Goal: Information Seeking & Learning: Learn about a topic

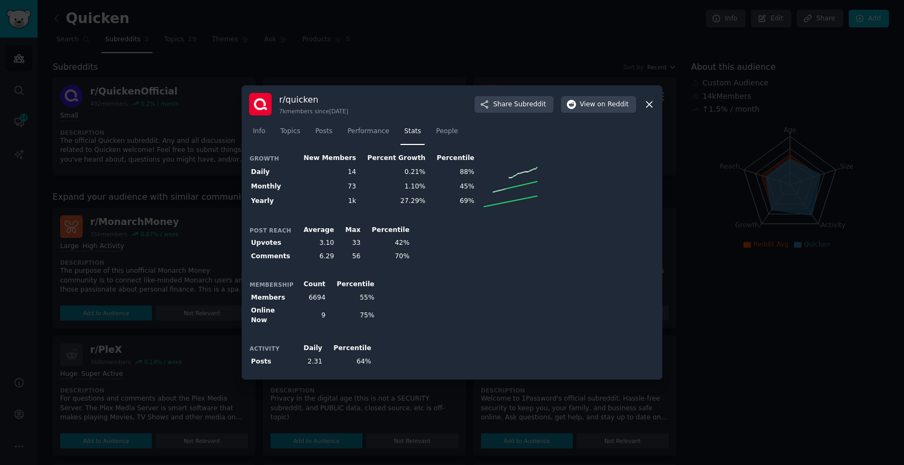
click at [651, 106] on icon at bounding box center [649, 104] width 11 height 11
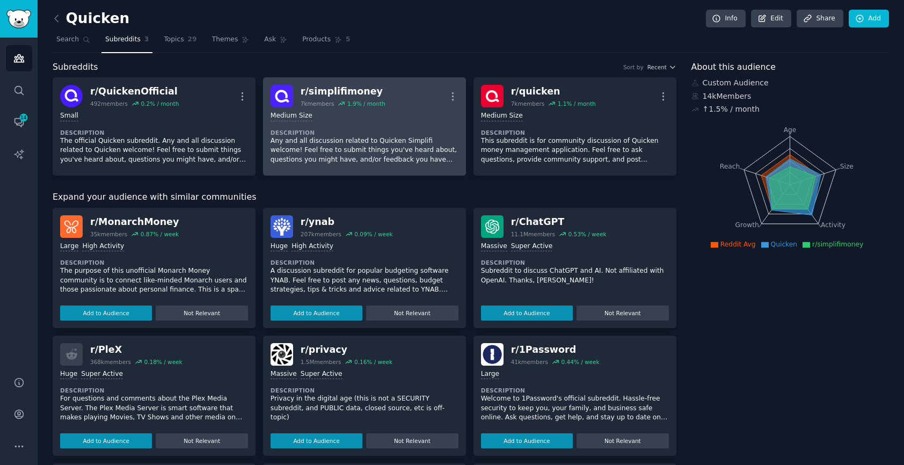
click at [357, 132] on dt "Description" at bounding box center [365, 133] width 188 height 8
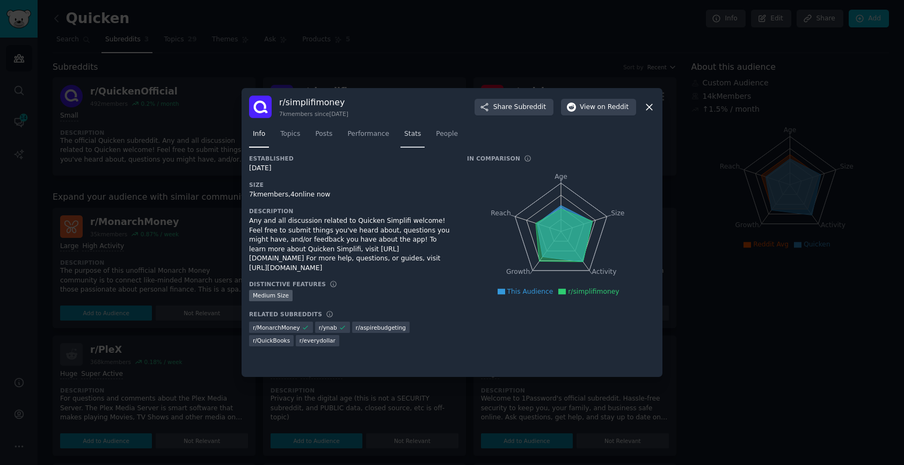
click at [407, 135] on span "Stats" at bounding box center [412, 134] width 17 height 10
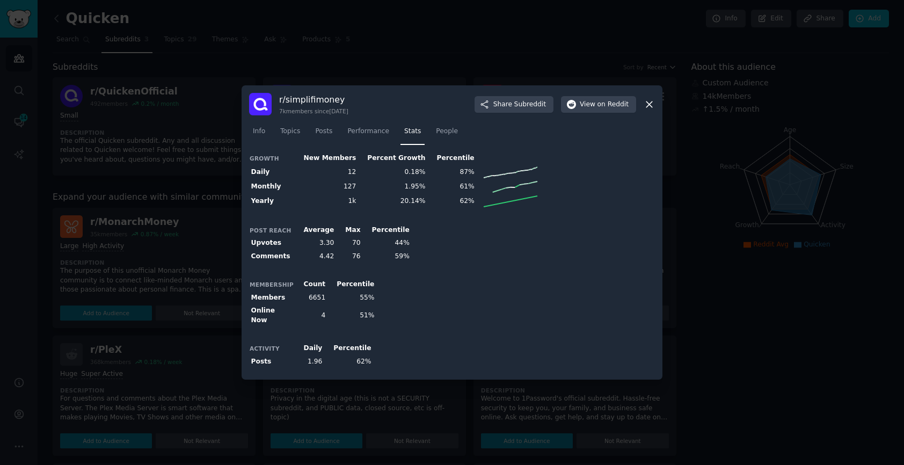
click at [448, 175] on td "87%" at bounding box center [451, 172] width 49 height 14
click at [368, 133] on span "Performance" at bounding box center [368, 132] width 42 height 10
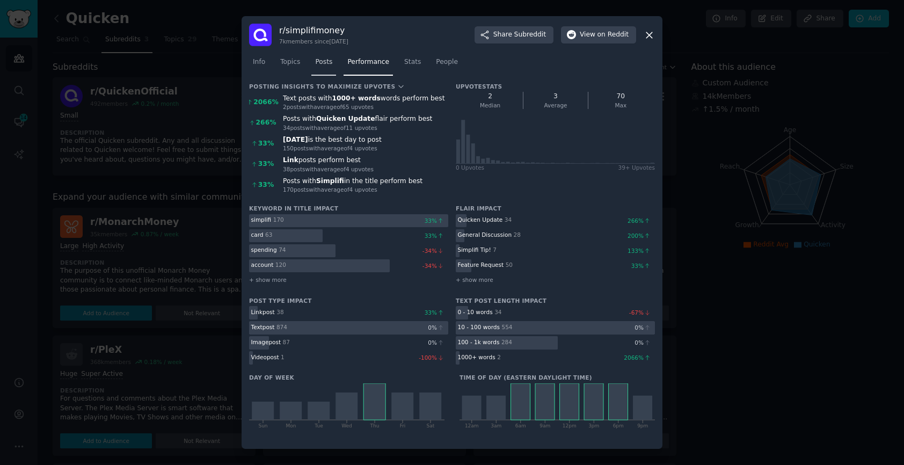
click at [320, 63] on span "Posts" at bounding box center [323, 62] width 17 height 10
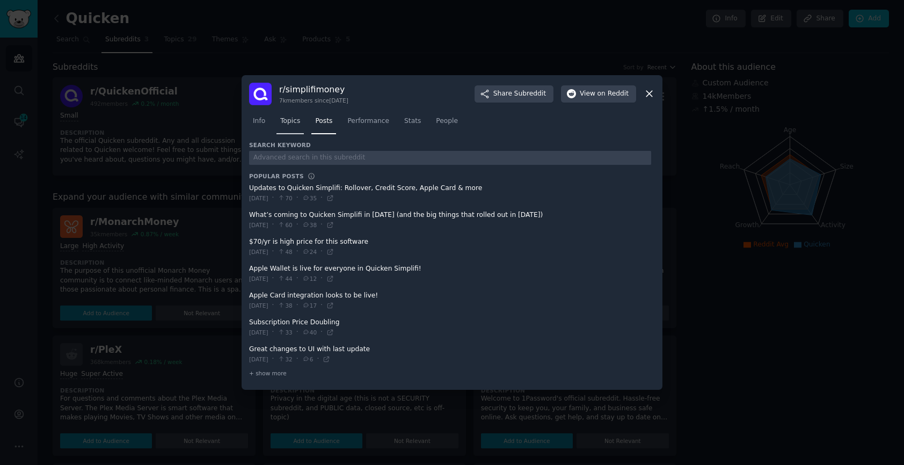
click at [292, 123] on span "Topics" at bounding box center [290, 121] width 20 height 10
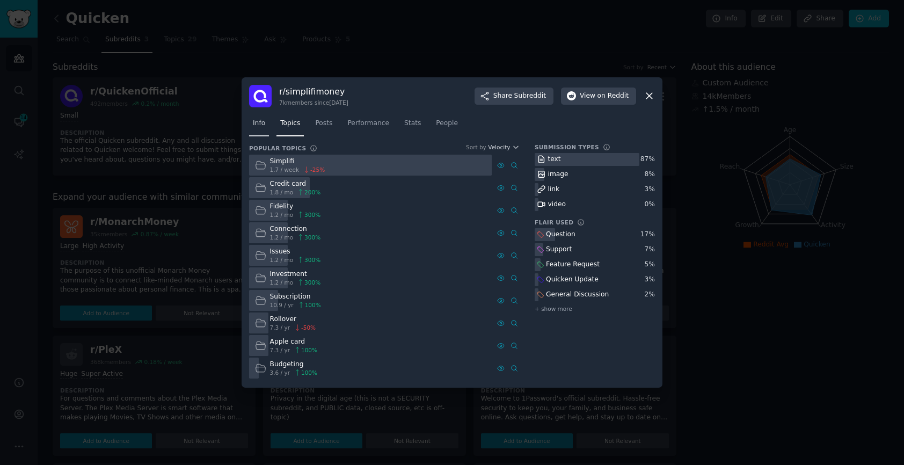
click at [259, 134] on link "Info" at bounding box center [259, 126] width 20 height 22
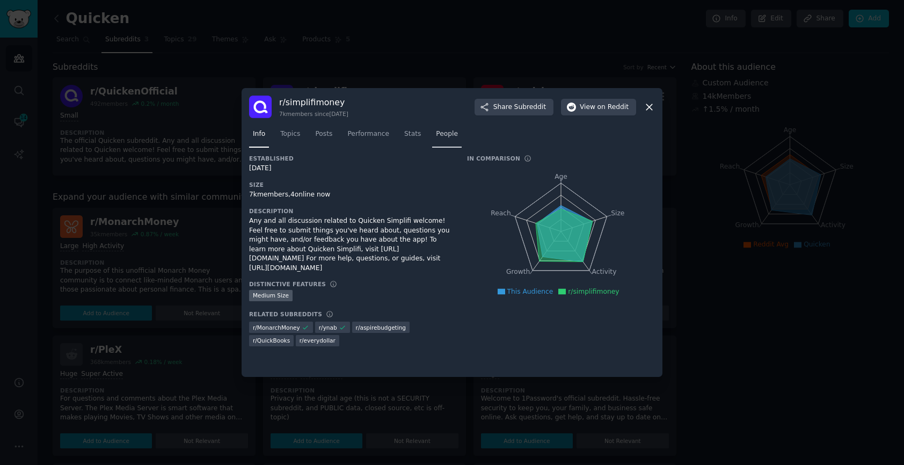
click at [439, 130] on span "People" at bounding box center [447, 134] width 22 height 10
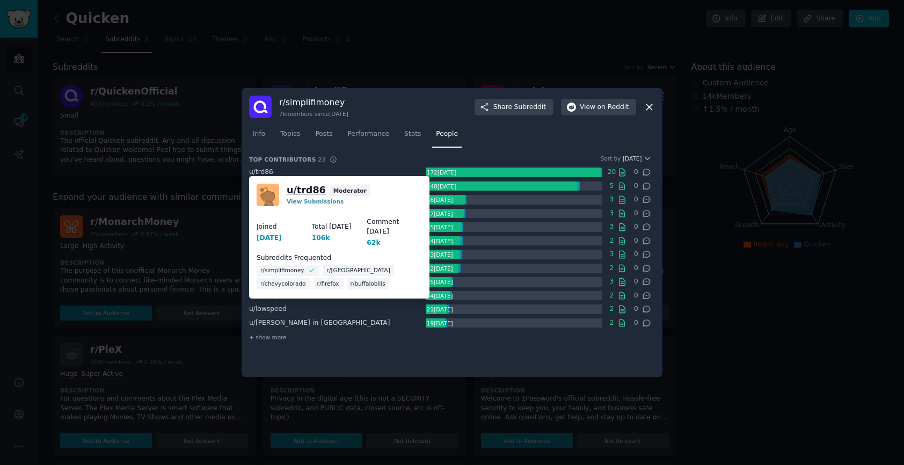
click at [295, 189] on link "u/ trd86" at bounding box center [306, 190] width 39 height 13
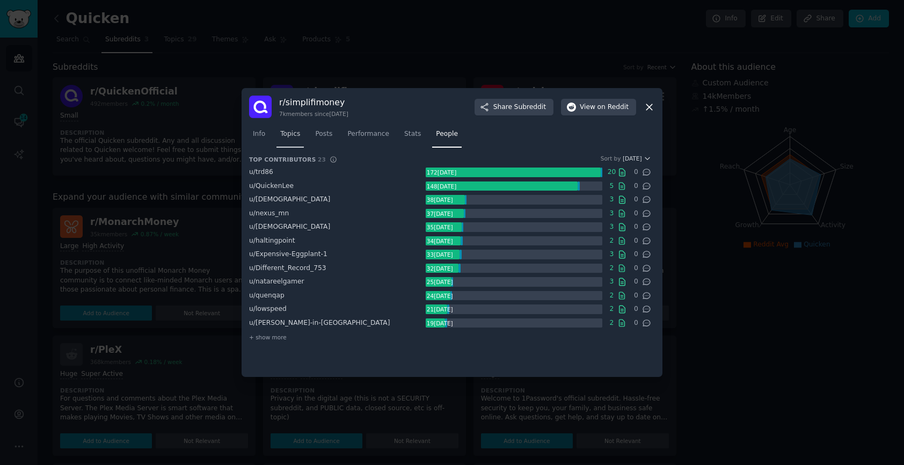
click at [289, 136] on span "Topics" at bounding box center [290, 134] width 20 height 10
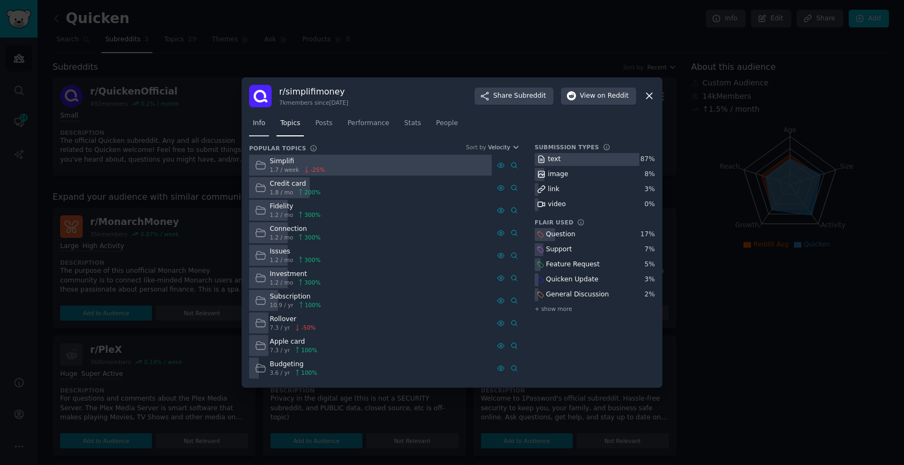
click at [262, 126] on span "Info" at bounding box center [259, 124] width 12 height 10
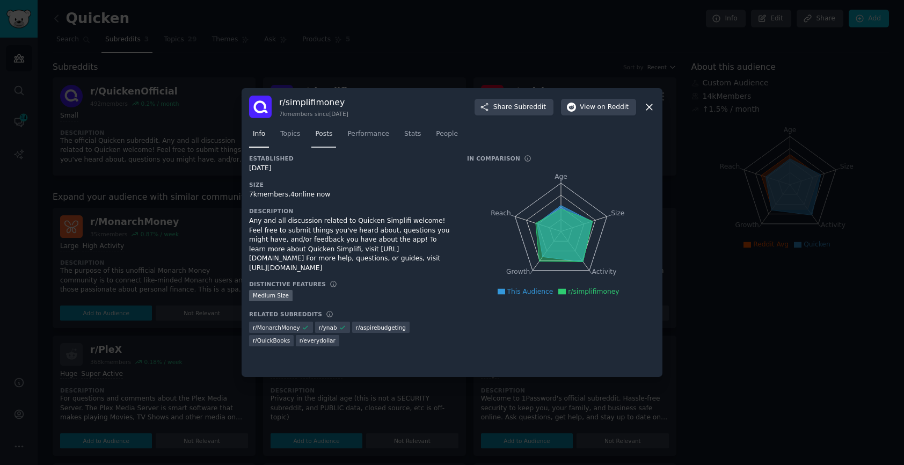
click at [326, 133] on span "Posts" at bounding box center [323, 134] width 17 height 10
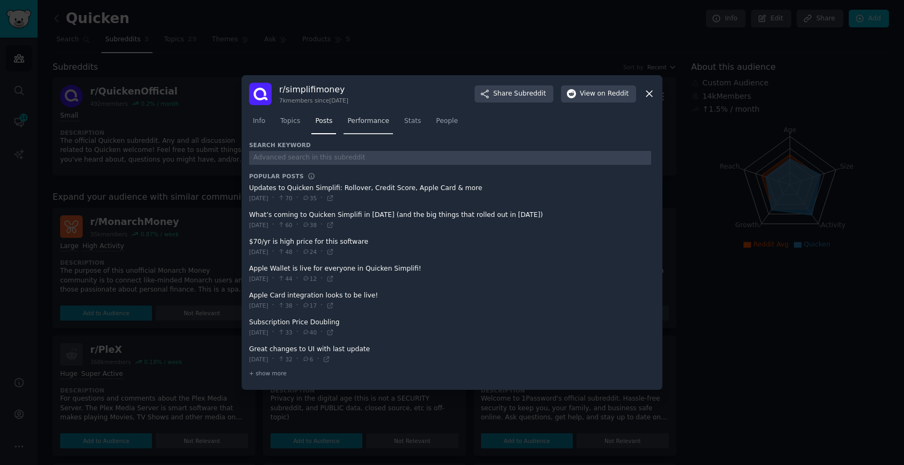
click at [363, 121] on span "Performance" at bounding box center [368, 121] width 42 height 10
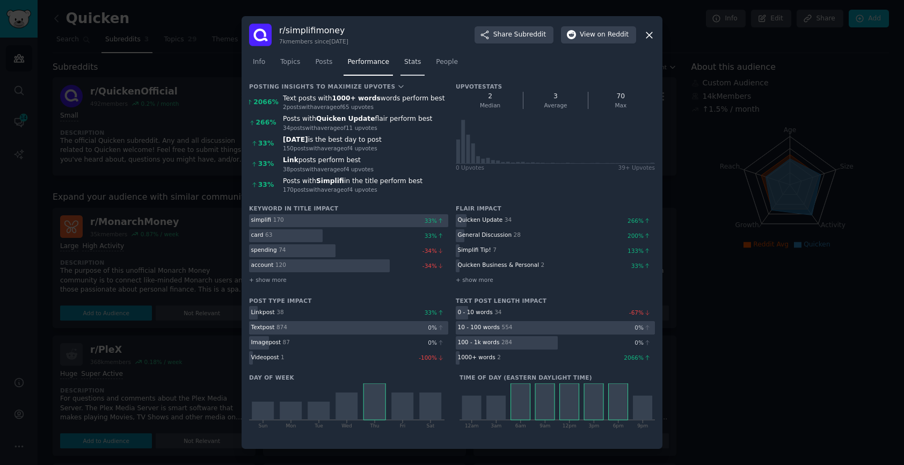
click at [413, 60] on span "Stats" at bounding box center [412, 62] width 17 height 10
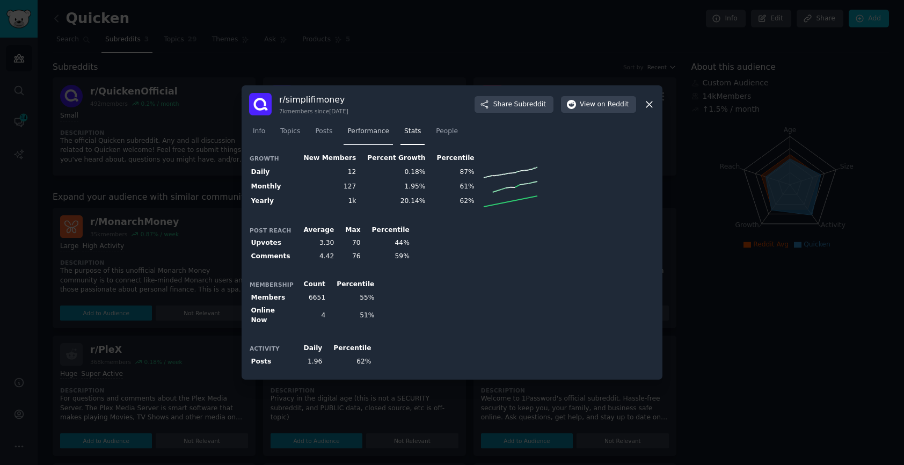
click at [361, 141] on link "Performance" at bounding box center [368, 134] width 49 height 22
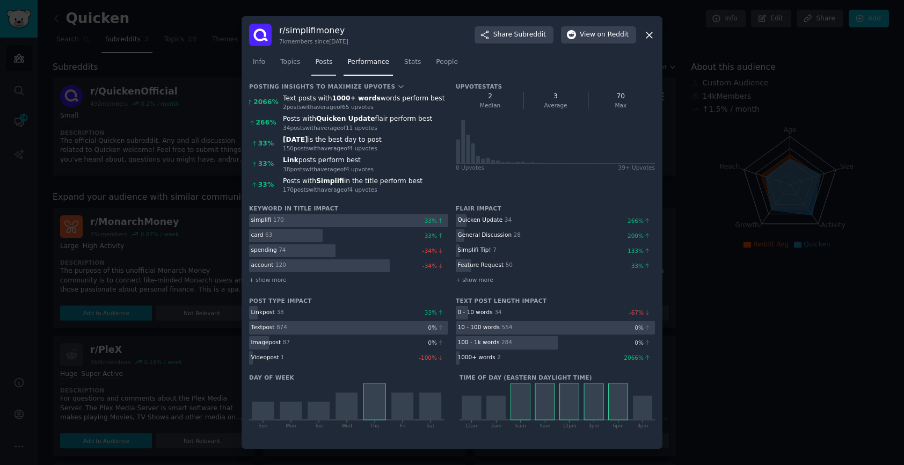
click at [324, 61] on span "Posts" at bounding box center [323, 62] width 17 height 10
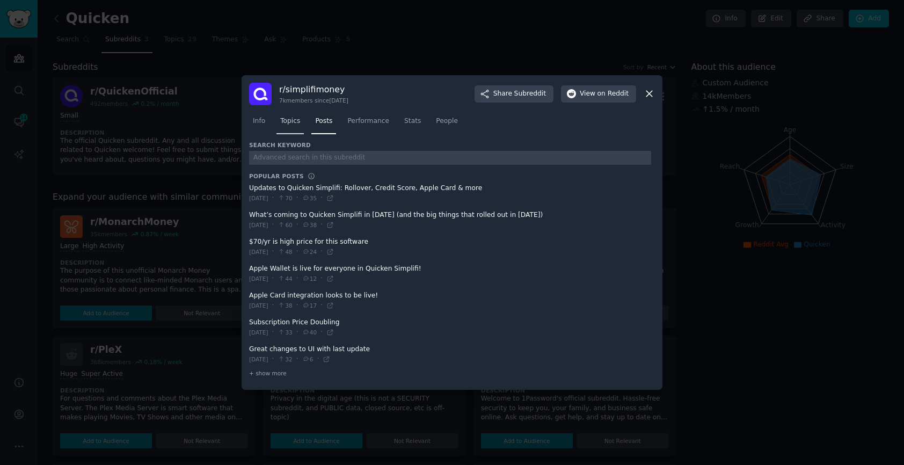
click at [286, 120] on span "Topics" at bounding box center [290, 121] width 20 height 10
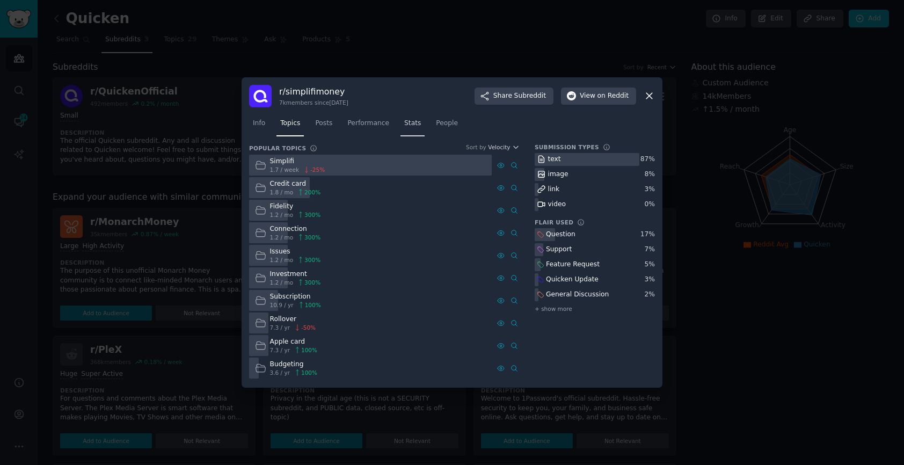
click at [412, 121] on span "Stats" at bounding box center [412, 124] width 17 height 10
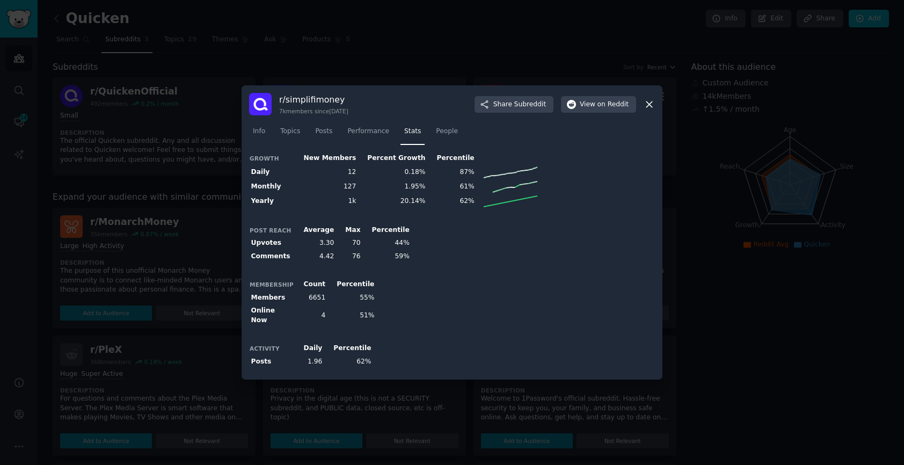
click at [430, 165] on th "Percentile" at bounding box center [451, 158] width 49 height 13
click at [651, 105] on icon at bounding box center [649, 104] width 6 height 6
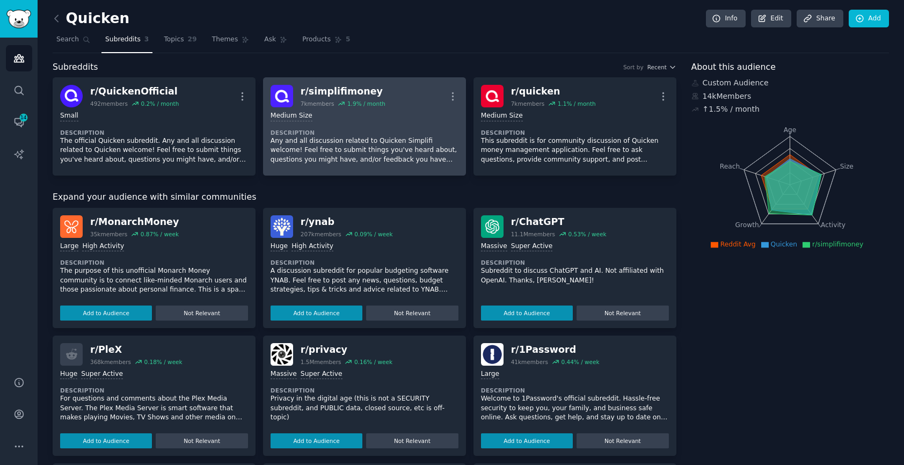
click at [344, 167] on div "Medium Size Description Any and all discussion related to Quicken Simplifi welc…" at bounding box center [365, 137] width 188 height 61
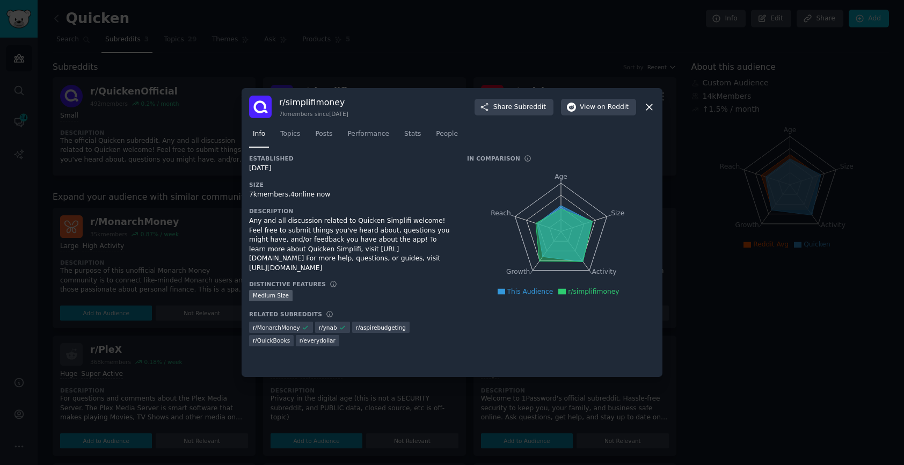
click at [650, 109] on icon at bounding box center [649, 106] width 11 height 11
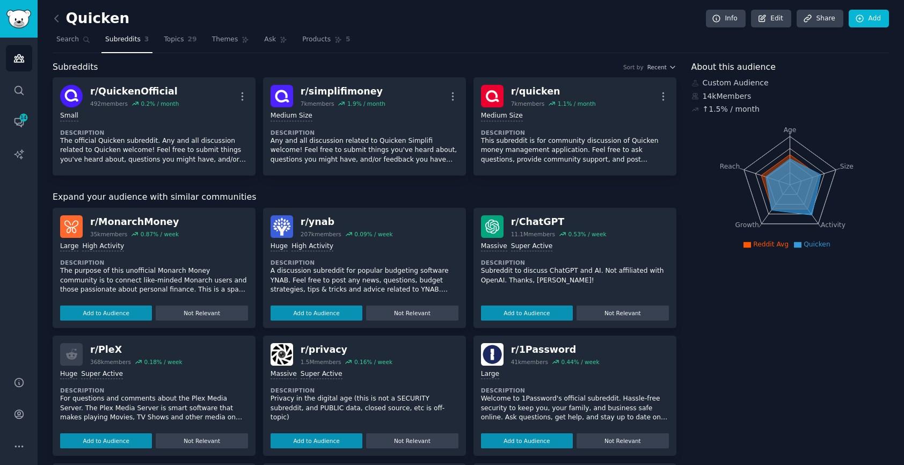
click at [803, 188] on icon at bounding box center [793, 186] width 55 height 56
click at [791, 188] on icon at bounding box center [793, 186] width 55 height 56
click at [803, 252] on div "About this audience Custom Audience 14k Members ↑ 1.5 % / month Age Size Activi…" at bounding box center [790, 386] width 198 height 651
click at [723, 20] on link "Info" at bounding box center [726, 19] width 40 height 18
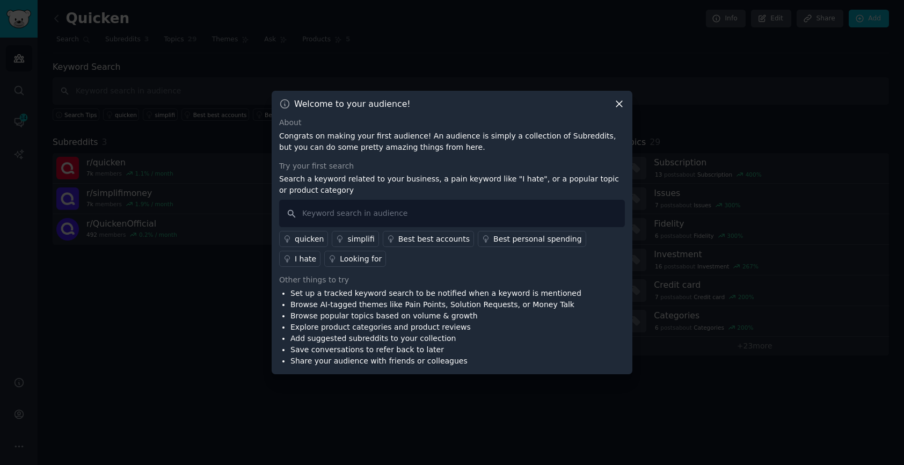
click at [617, 103] on icon at bounding box center [619, 103] width 11 height 11
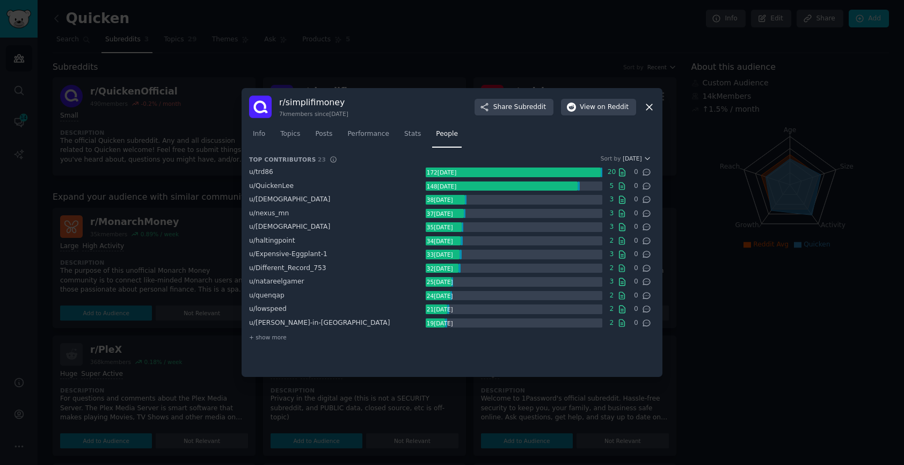
click at [653, 105] on icon at bounding box center [649, 106] width 11 height 11
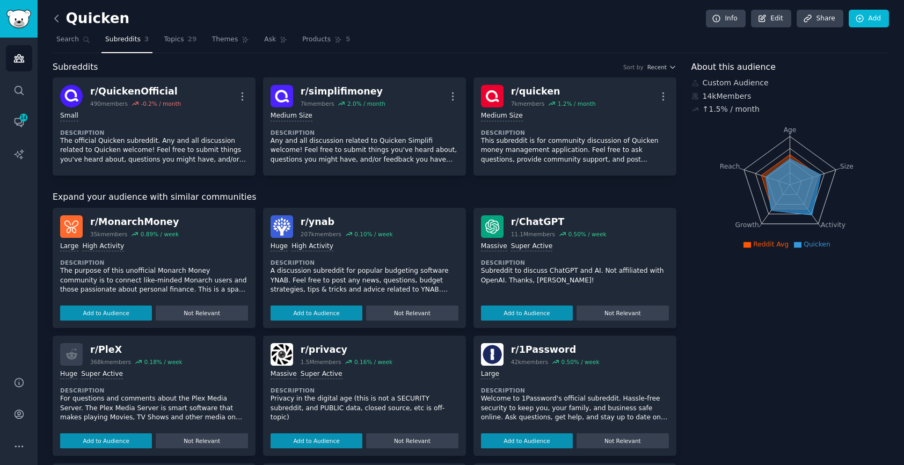
click at [59, 21] on icon at bounding box center [56, 18] width 11 height 11
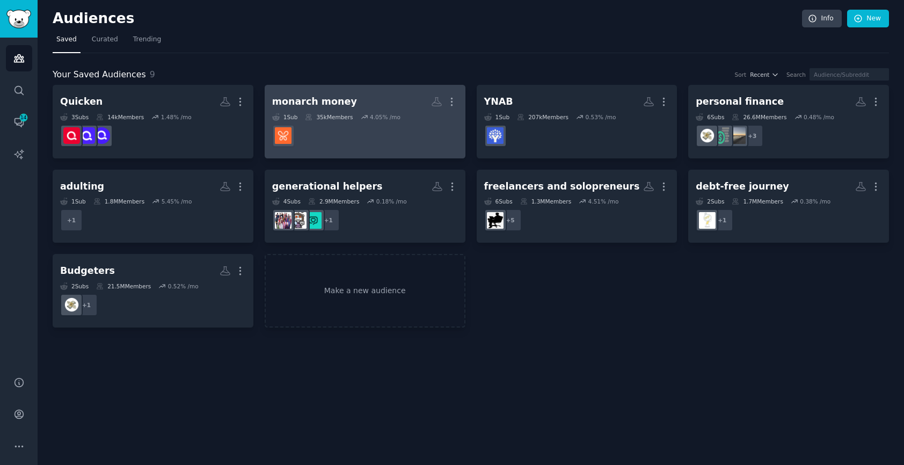
click at [343, 135] on dd at bounding box center [365, 136] width 186 height 30
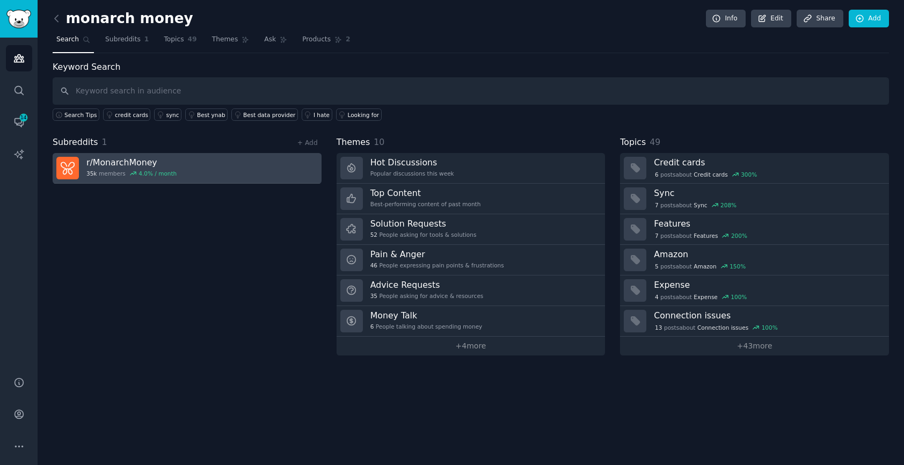
click at [234, 162] on link "r/ MonarchMoney 35k members 4.0 % / month" at bounding box center [187, 168] width 269 height 31
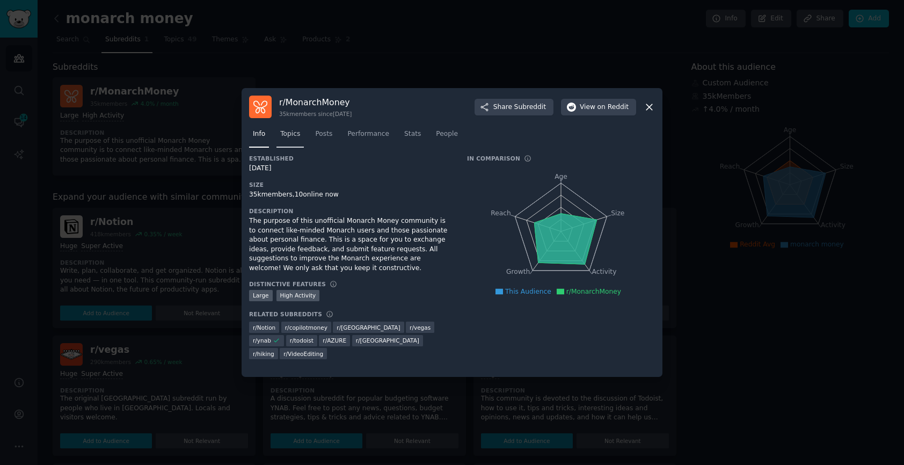
click at [297, 136] on span "Topics" at bounding box center [290, 134] width 20 height 10
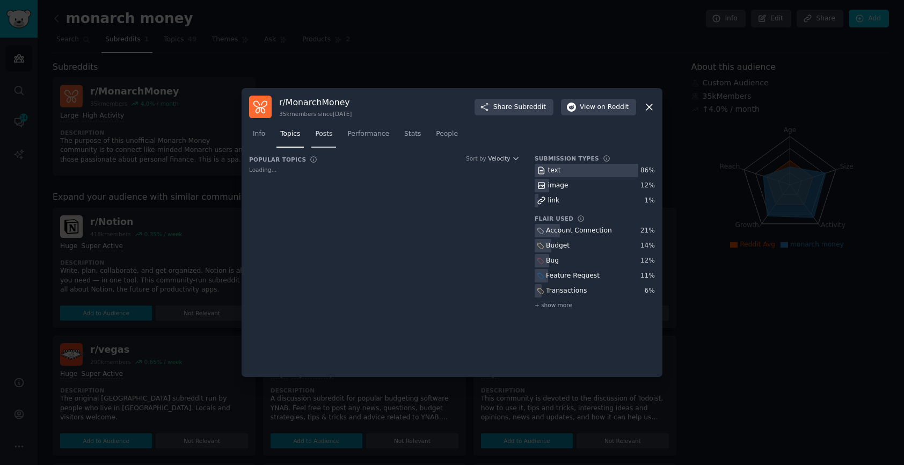
click at [331, 136] on span "Posts" at bounding box center [323, 134] width 17 height 10
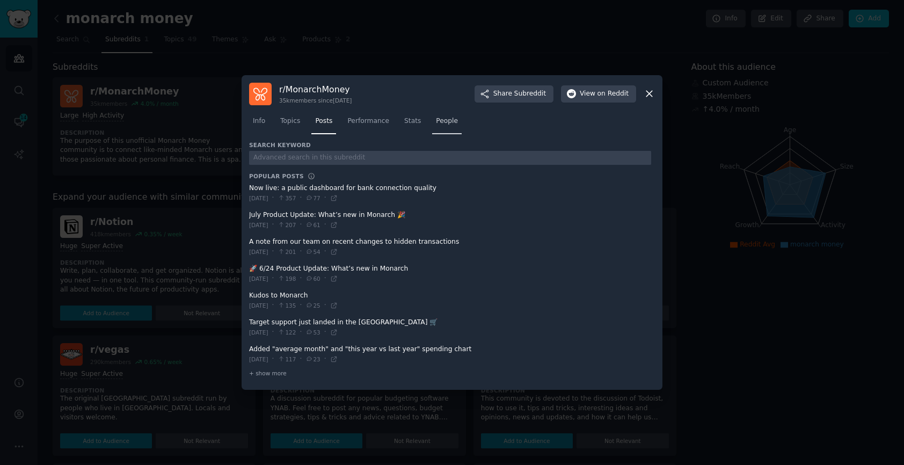
click at [442, 120] on span "People" at bounding box center [447, 121] width 22 height 10
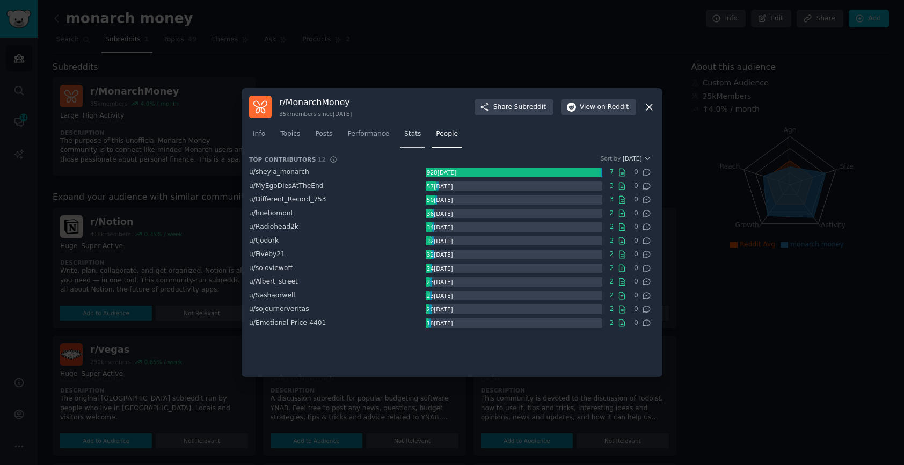
click at [415, 130] on span "Stats" at bounding box center [412, 134] width 17 height 10
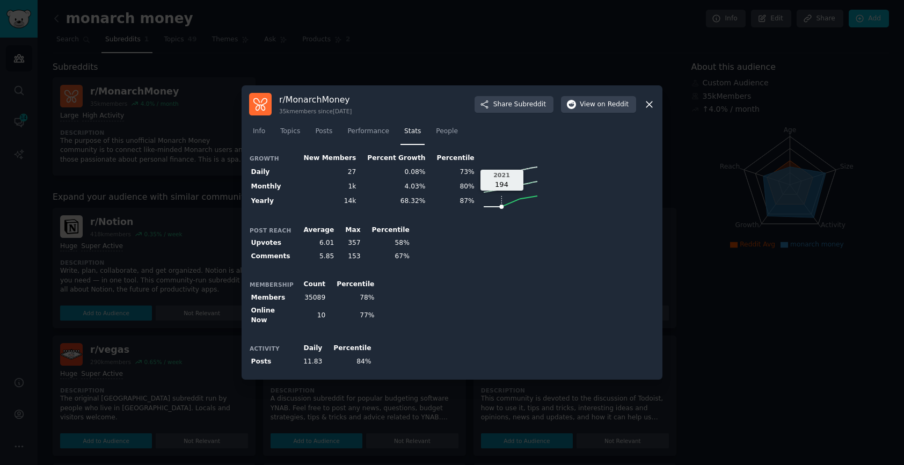
click at [502, 206] on line at bounding box center [511, 203] width 18 height 8
click at [501, 203] on icon at bounding box center [511, 201] width 54 height 11
click at [488, 207] on icon at bounding box center [511, 201] width 54 height 11
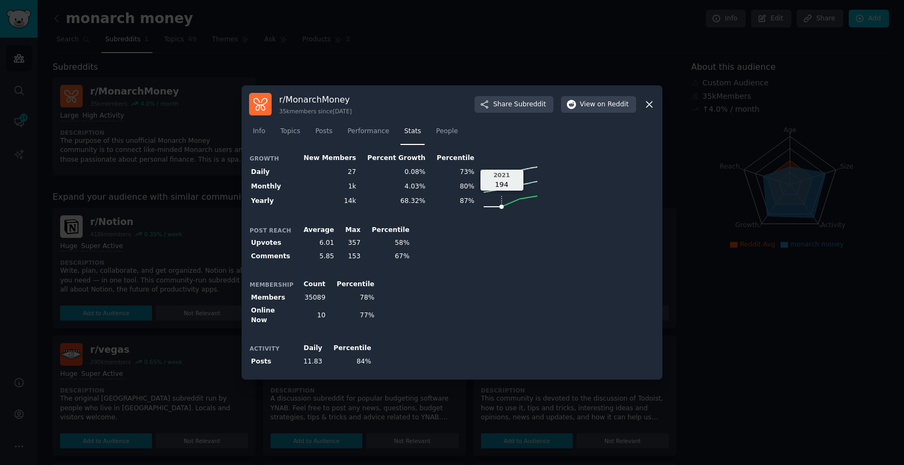
click at [488, 207] on icon at bounding box center [511, 201] width 54 height 11
click at [403, 205] on td "68.32%" at bounding box center [392, 201] width 69 height 14
click at [257, 202] on th "Yearly" at bounding box center [271, 201] width 45 height 14
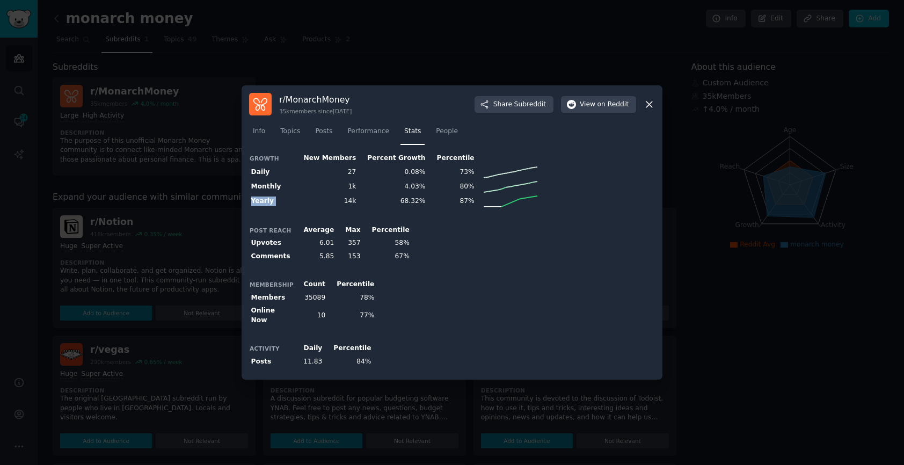
click at [257, 202] on th "Yearly" at bounding box center [271, 201] width 45 height 14
click at [461, 252] on div "Post Reach Average Max Percentile Upvotes 6.01 357 58% Comments 5.85 153 67%" at bounding box center [452, 243] width 406 height 40
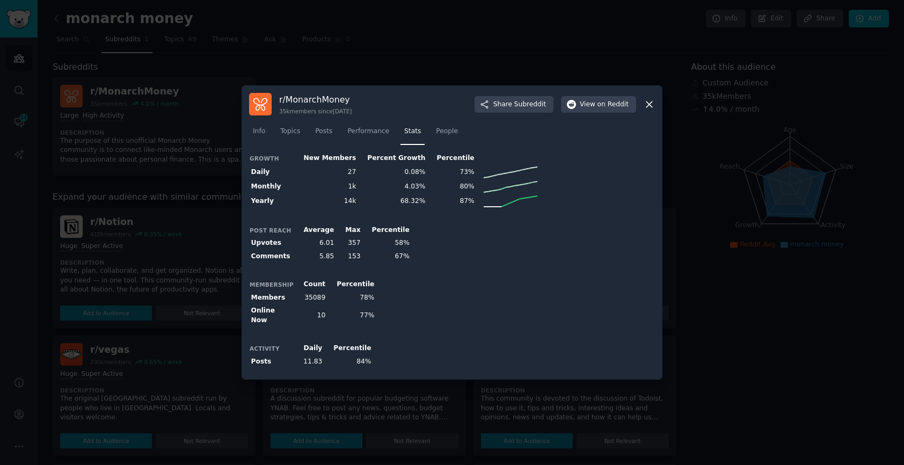
click at [535, 229] on div "Post Reach Average Max Percentile Upvotes 6.01 357 58% Comments 5.85 153 67%" at bounding box center [452, 243] width 406 height 40
click at [523, 101] on button "Share Subreddit" at bounding box center [514, 104] width 79 height 17
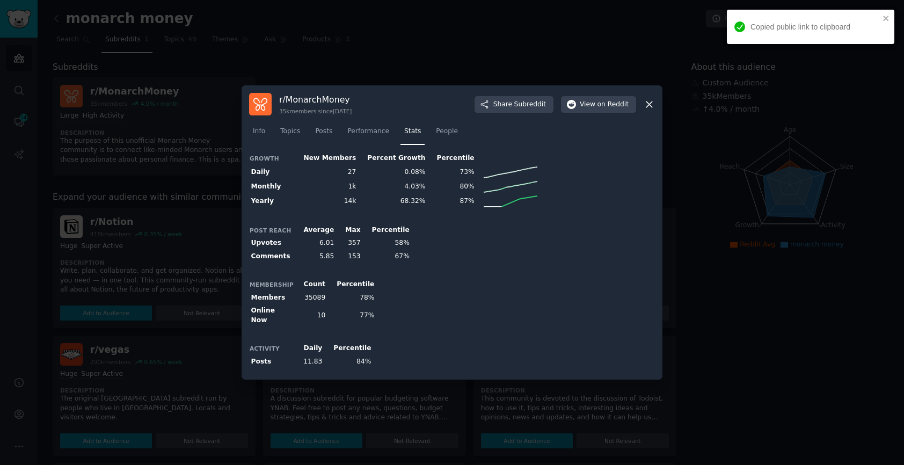
click at [650, 104] on icon at bounding box center [649, 104] width 11 height 11
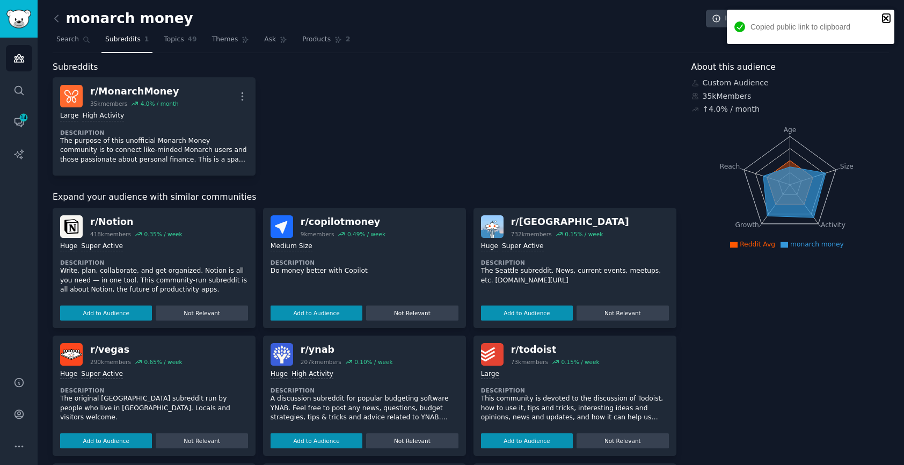
click at [887, 16] on icon "close" at bounding box center [887, 18] width 8 height 9
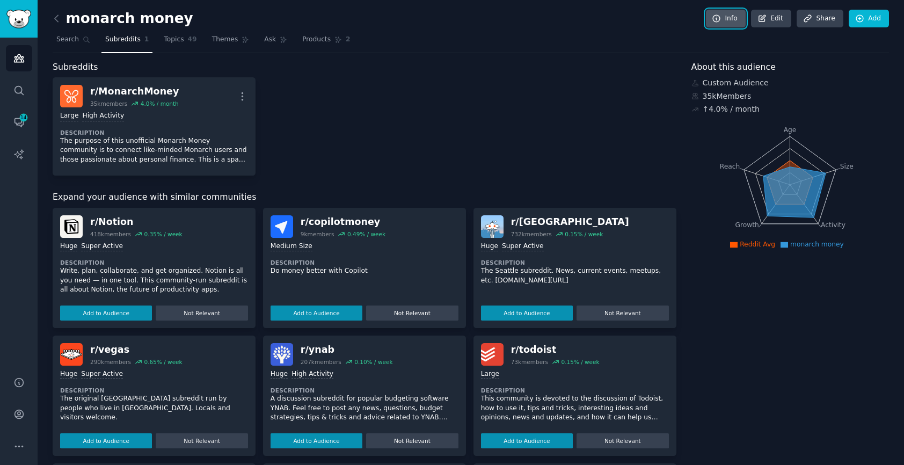
click at [729, 13] on link "Info" at bounding box center [726, 19] width 40 height 18
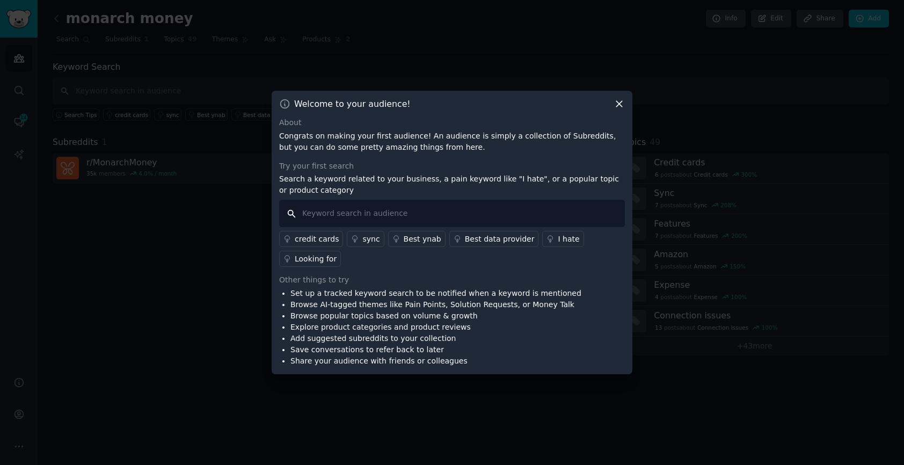
click at [308, 216] on input "text" at bounding box center [452, 213] width 346 height 27
click at [620, 100] on icon at bounding box center [619, 103] width 11 height 11
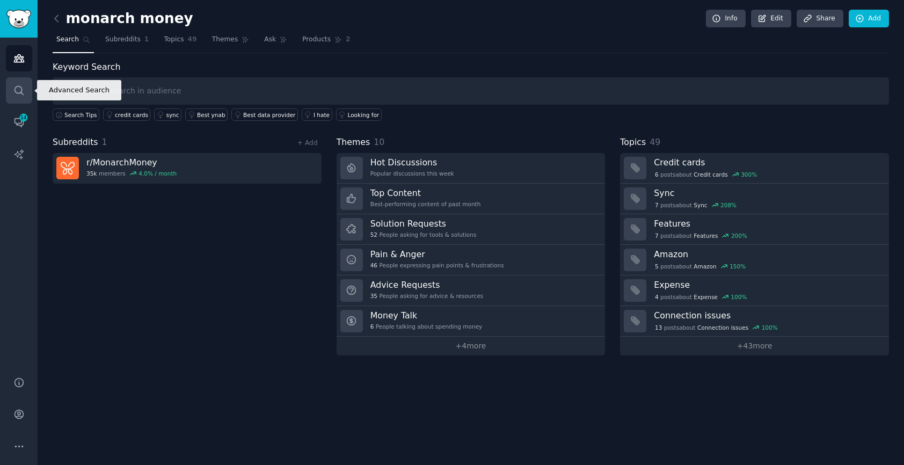
click at [15, 90] on icon "Sidebar" at bounding box center [18, 90] width 11 height 11
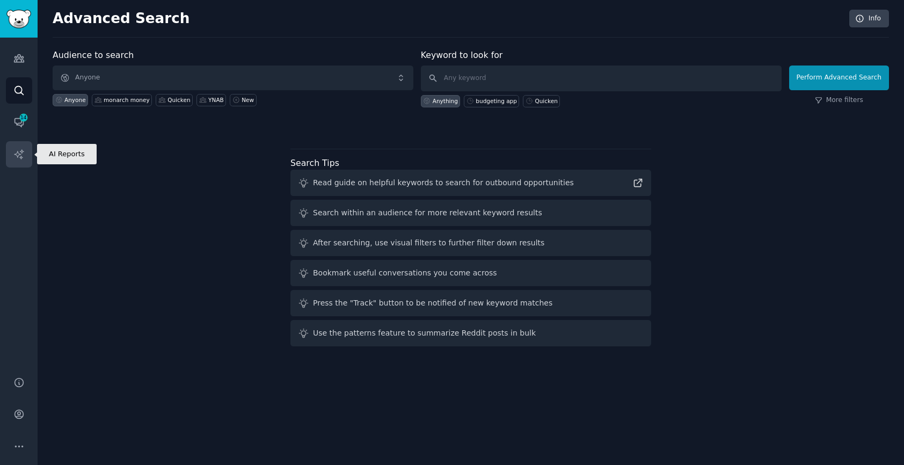
click at [18, 146] on link "AI Reports" at bounding box center [19, 154] width 26 height 26
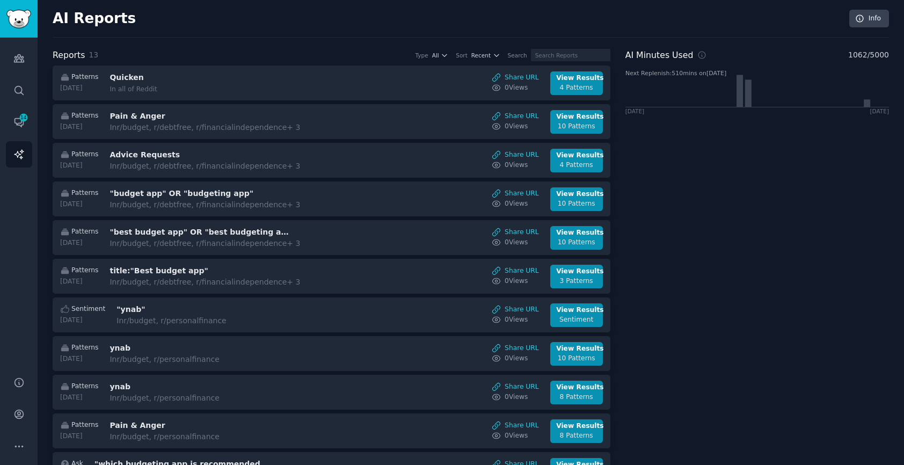
click at [84, 17] on h2 "AI Reports" at bounding box center [94, 18] width 83 height 17
click at [23, 121] on span "14" at bounding box center [24, 118] width 10 height 8
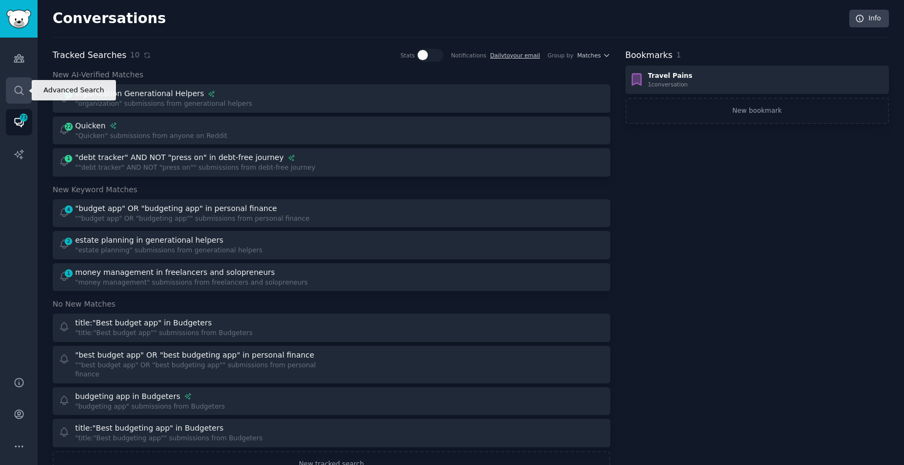
click at [21, 91] on icon "Sidebar" at bounding box center [18, 90] width 11 height 11
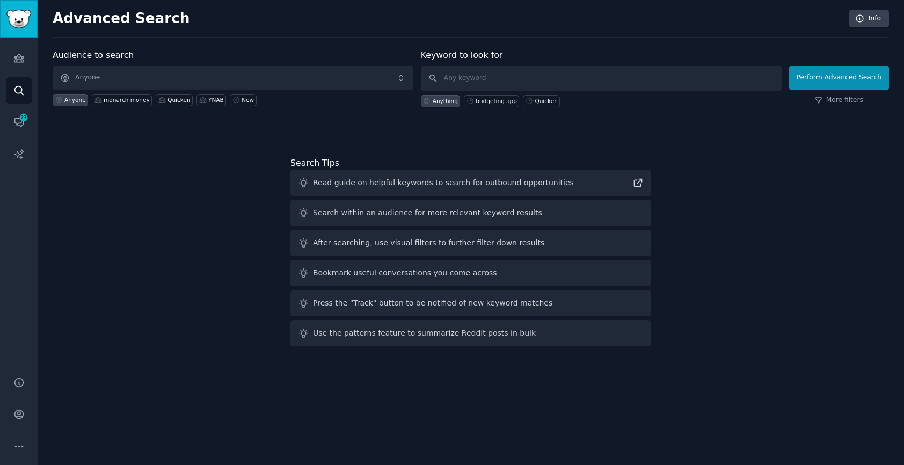
click at [21, 11] on img "Sidebar" at bounding box center [18, 19] width 25 height 19
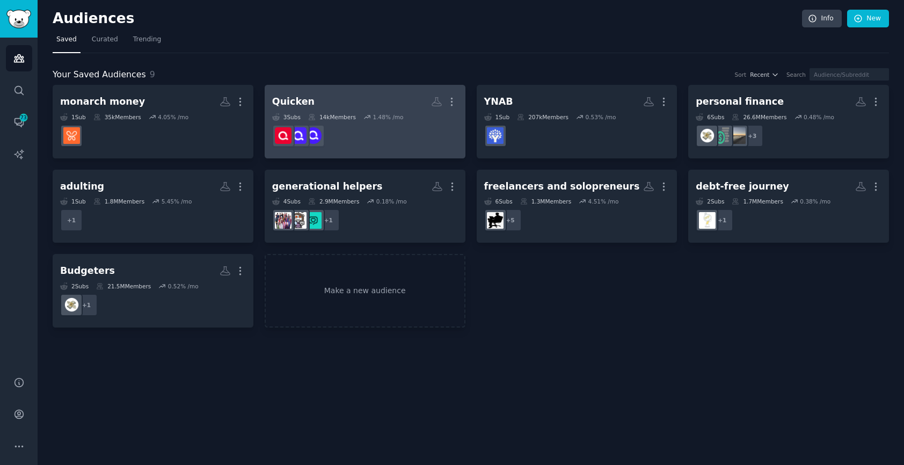
click at [365, 97] on h2 "Quicken More" at bounding box center [365, 101] width 186 height 19
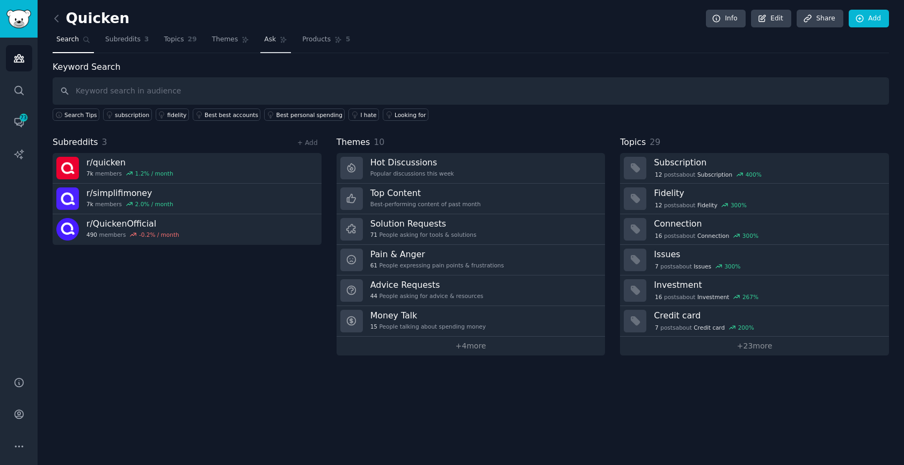
click at [269, 37] on span "Ask" at bounding box center [270, 40] width 12 height 10
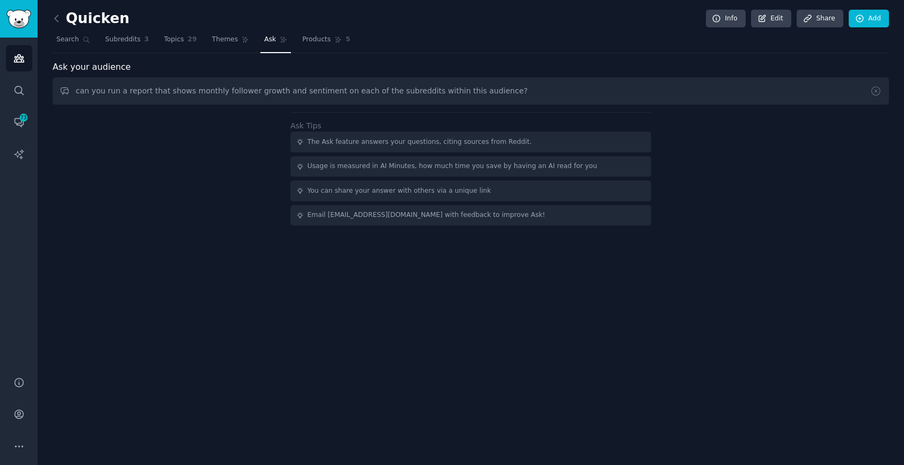
type input "can you run a report that shows monthly follower growth and sentiment on each o…"
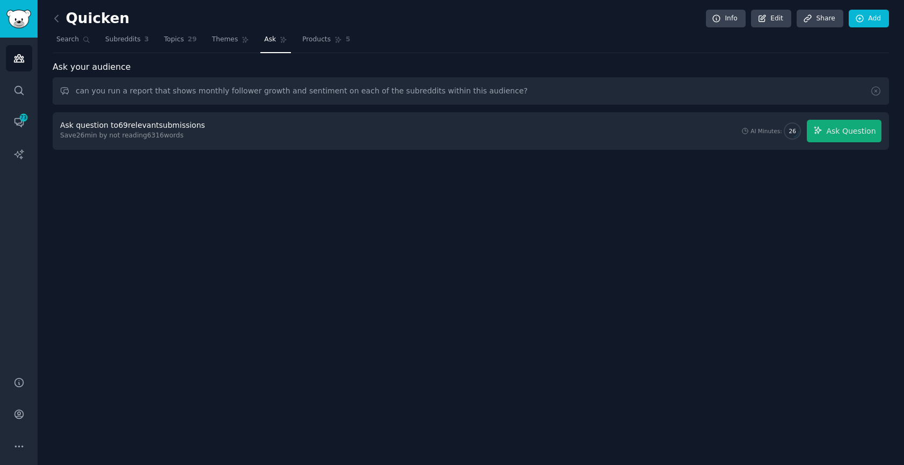
click at [655, 137] on div "Ask question to 69 relevant submissions Save 26 min by not reading 6316 words A…" at bounding box center [470, 131] width 821 height 23
click at [159, 129] on div "Ask question to 69 relevant submissions" at bounding box center [132, 125] width 145 height 11
click at [321, 98] on input "can you run a report that shows monthly follower growth and sentiment on each o…" at bounding box center [471, 90] width 836 height 27
click at [827, 130] on button "Ask Question" at bounding box center [844, 131] width 75 height 23
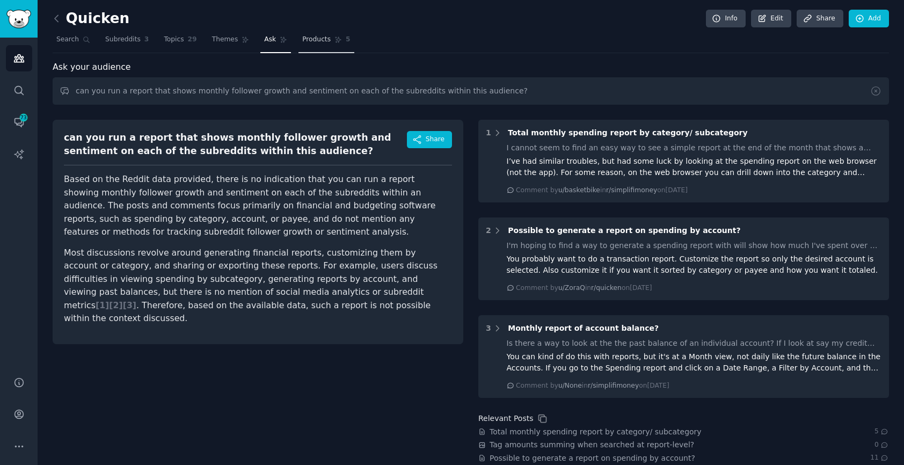
click at [310, 42] on span "Products" at bounding box center [316, 40] width 28 height 10
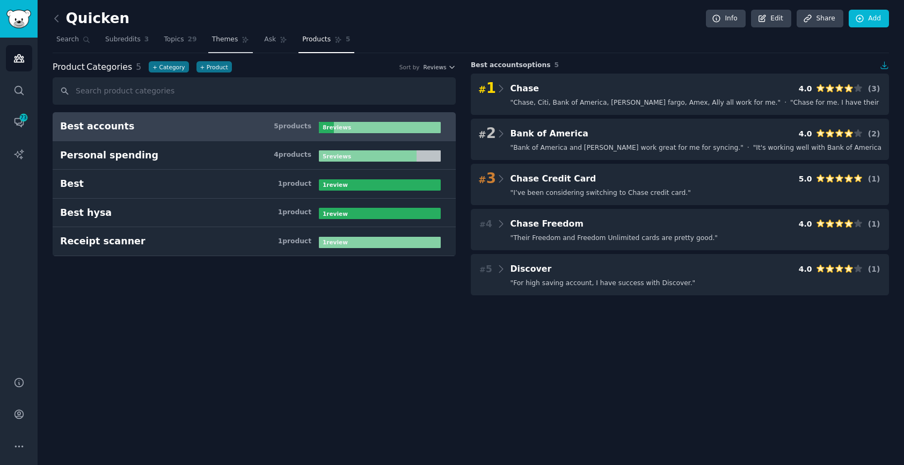
click at [228, 41] on span "Themes" at bounding box center [225, 40] width 26 height 10
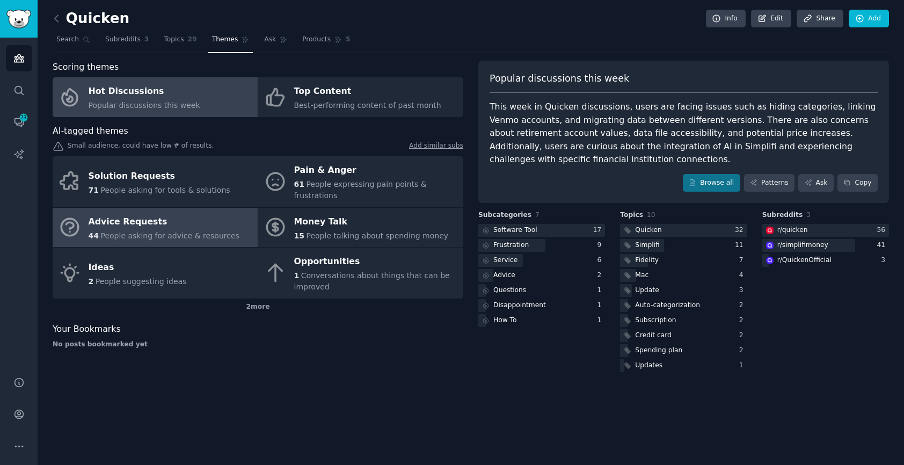
click at [161, 216] on div "Advice Requests" at bounding box center [164, 221] width 151 height 17
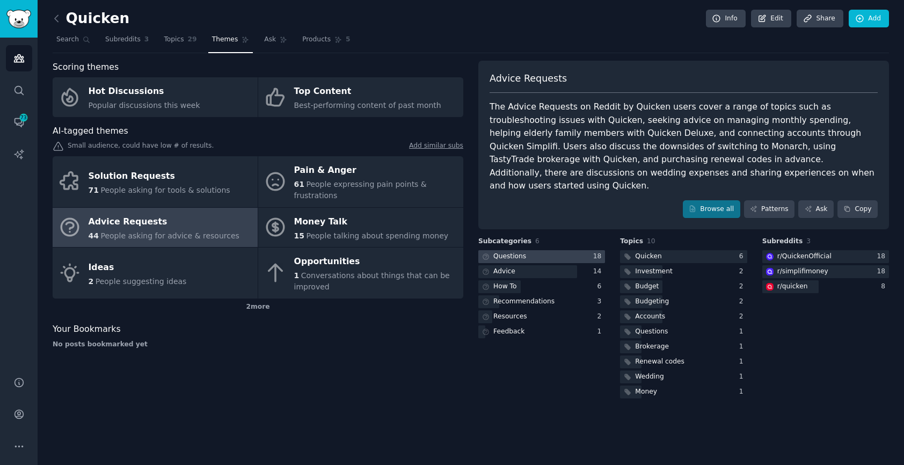
click at [551, 250] on div at bounding box center [541, 256] width 127 height 13
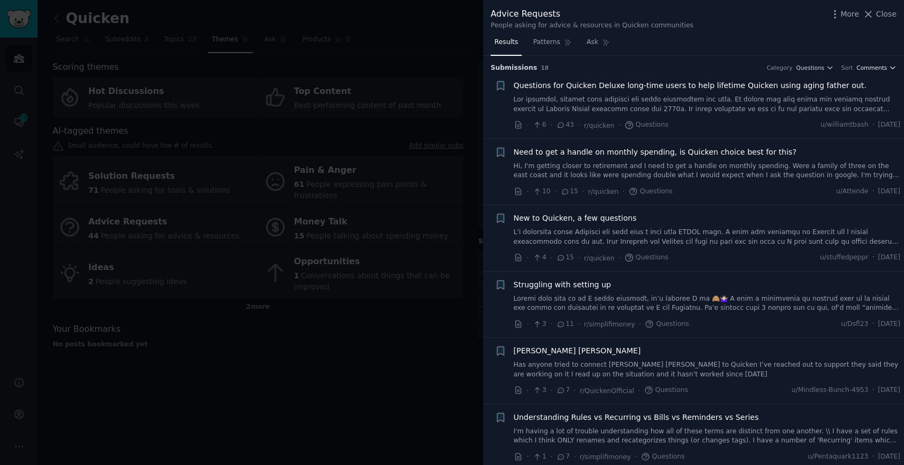
click at [865, 68] on span "Comments" at bounding box center [872, 68] width 31 height 8
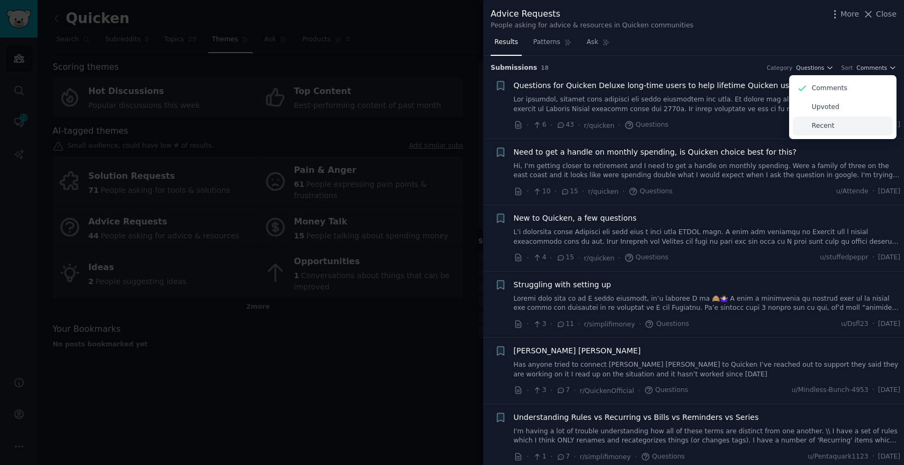
click at [825, 129] on p "Recent" at bounding box center [823, 126] width 23 height 10
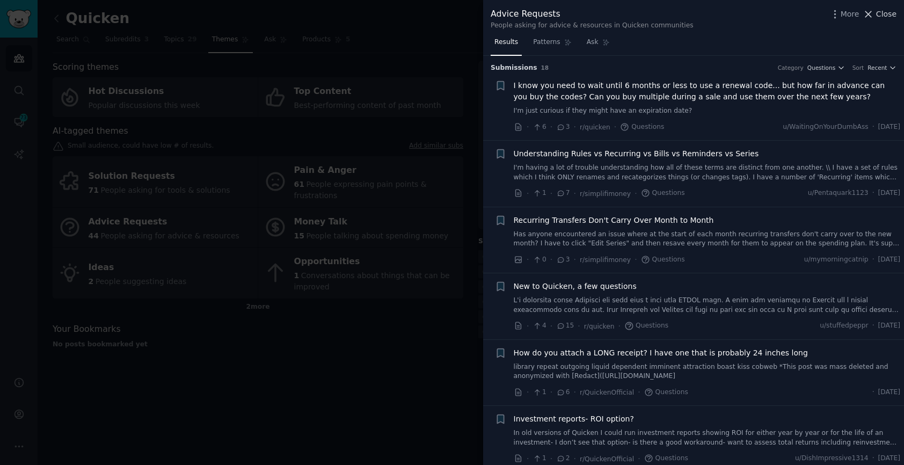
click at [885, 17] on span "Close" at bounding box center [886, 14] width 20 height 11
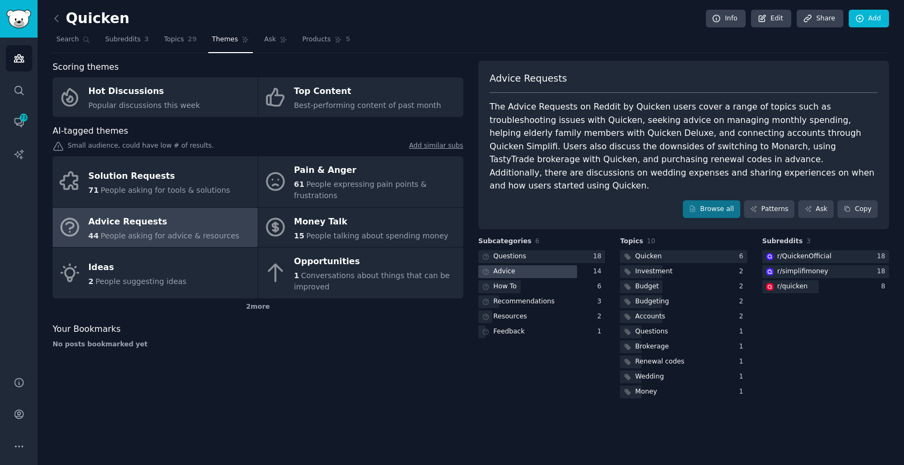
click at [515, 265] on div "Advice" at bounding box center [497, 271] width 39 height 13
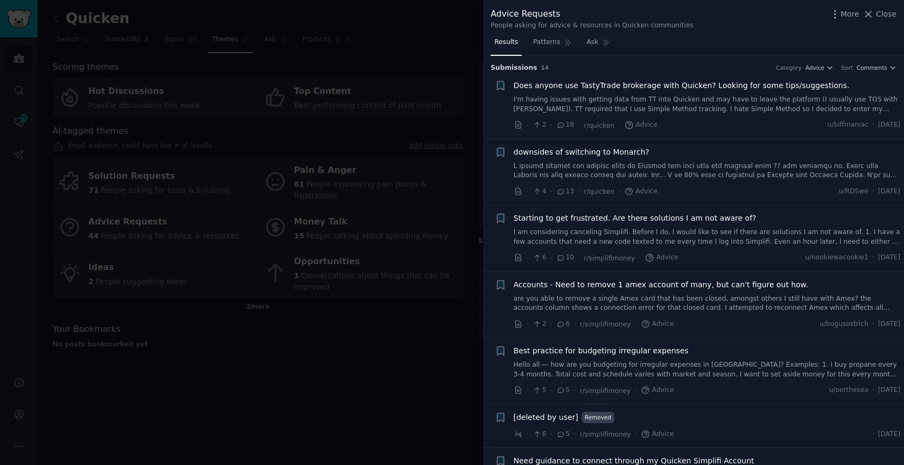
click at [291, 388] on div at bounding box center [452, 232] width 904 height 465
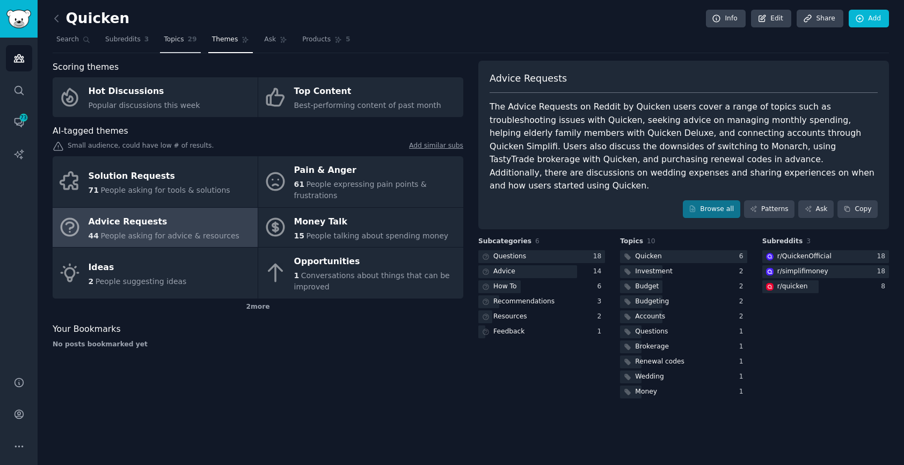
click at [173, 41] on span "Topics" at bounding box center [174, 40] width 20 height 10
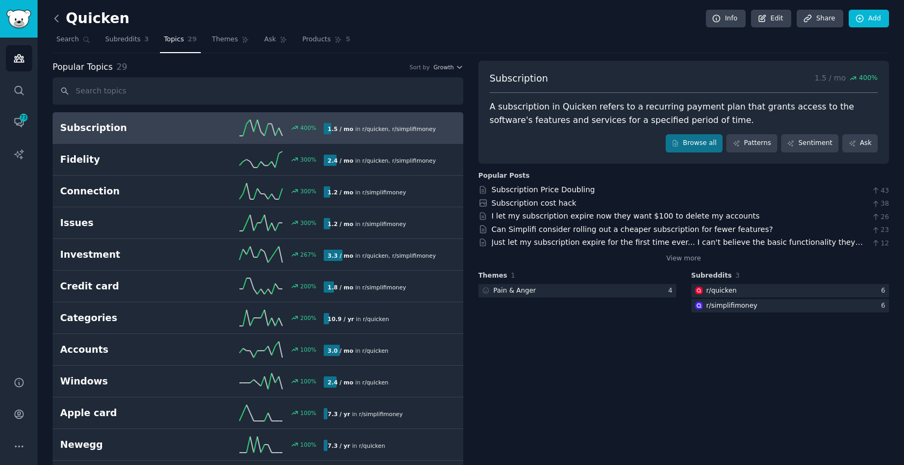
click at [56, 17] on icon at bounding box center [56, 18] width 3 height 6
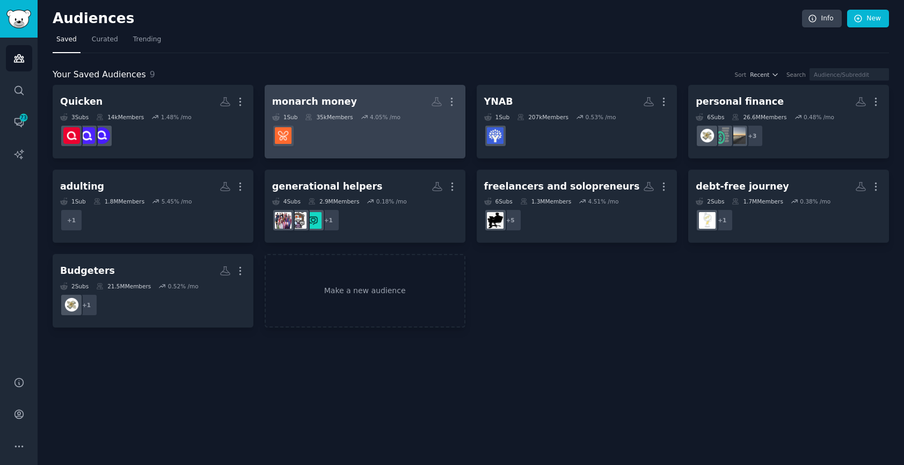
click at [370, 113] on div "4.05 % /mo" at bounding box center [381, 117] width 40 height 8
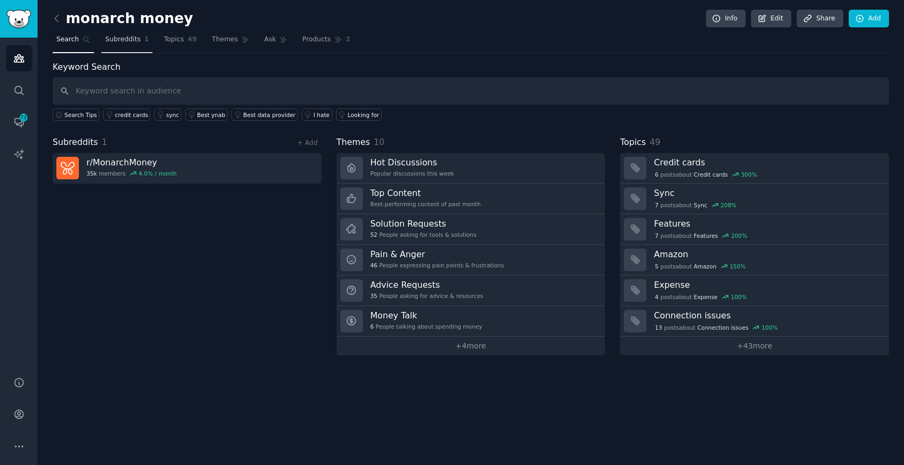
click at [128, 37] on span "Subreddits" at bounding box center [122, 40] width 35 height 10
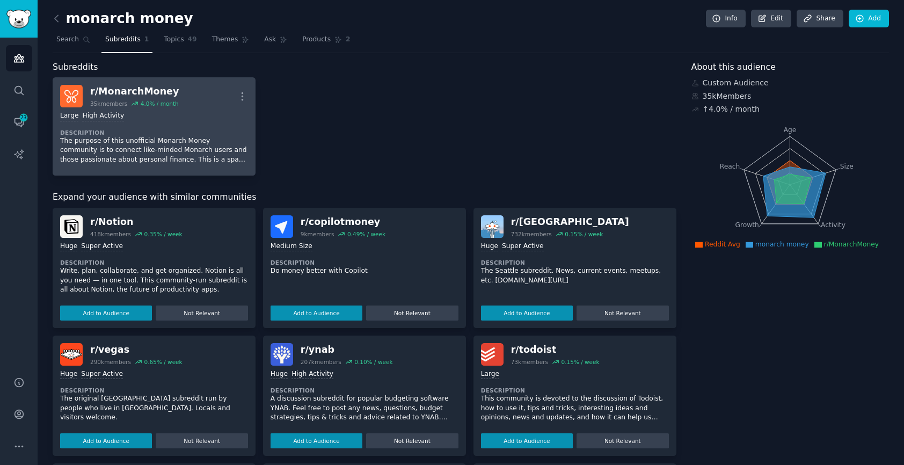
click at [173, 137] on p "The purpose of this unofficial Monarch Money community is to connect like-minde…" at bounding box center [154, 150] width 188 height 28
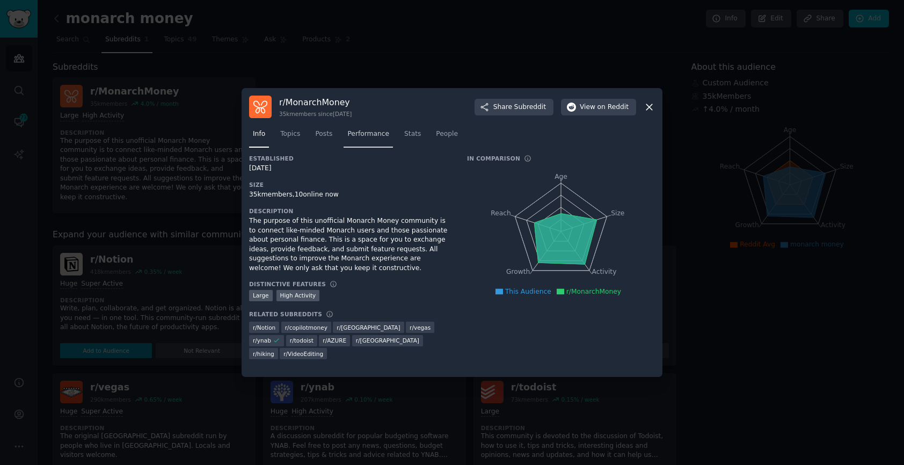
click at [353, 135] on span "Performance" at bounding box center [368, 134] width 42 height 10
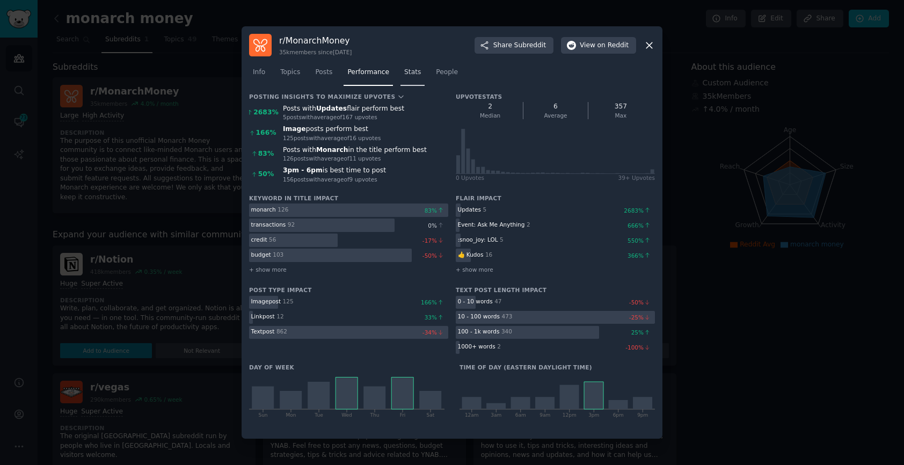
click at [411, 69] on span "Stats" at bounding box center [412, 73] width 17 height 10
